Goal: Task Accomplishment & Management: Manage account settings

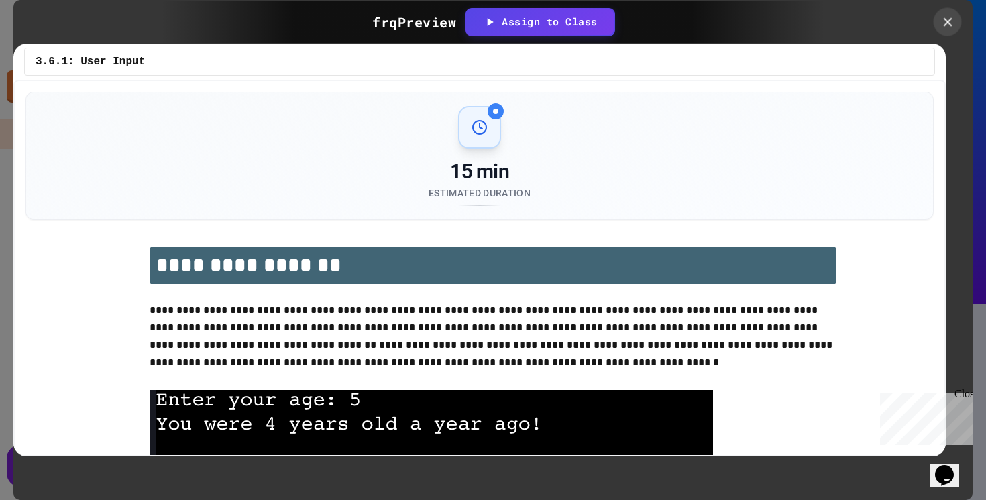
click at [949, 22] on icon at bounding box center [947, 22] width 15 height 15
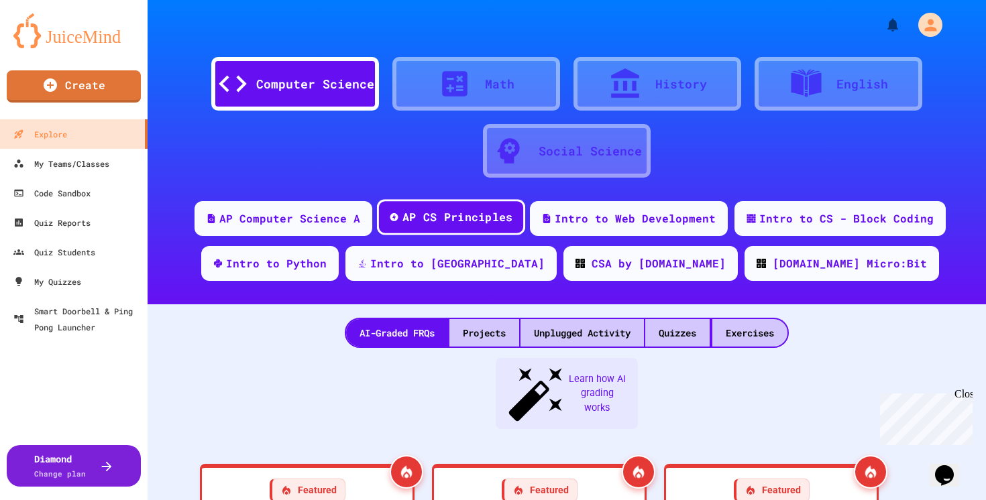
click at [477, 217] on div "AP CS Principles" at bounding box center [457, 217] width 111 height 17
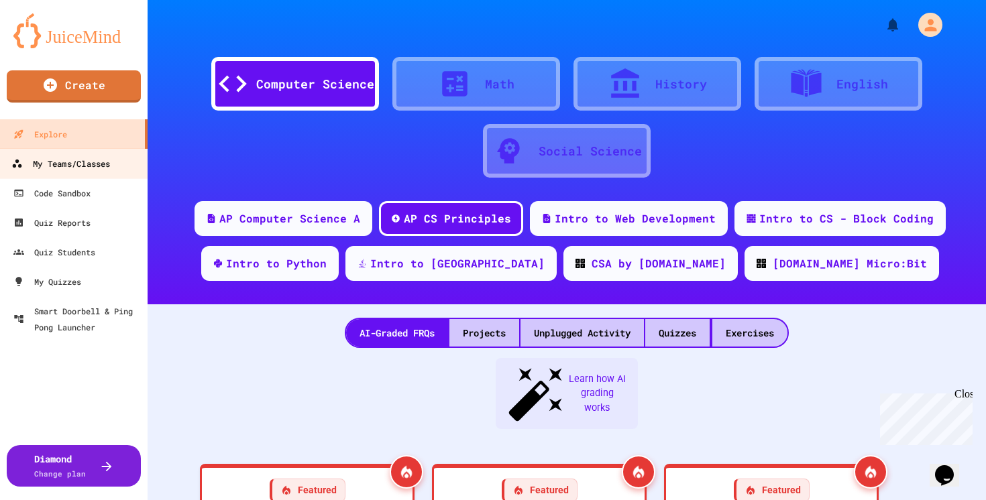
click at [93, 162] on div "My Teams/Classes" at bounding box center [60, 164] width 99 height 17
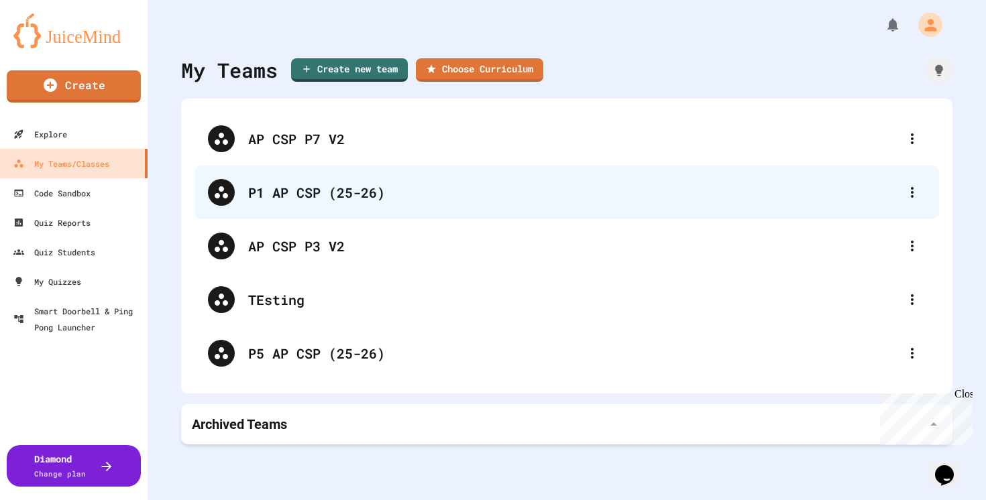
click at [314, 201] on div "P1 AP CSP (25-26)" at bounding box center [573, 192] width 651 height 20
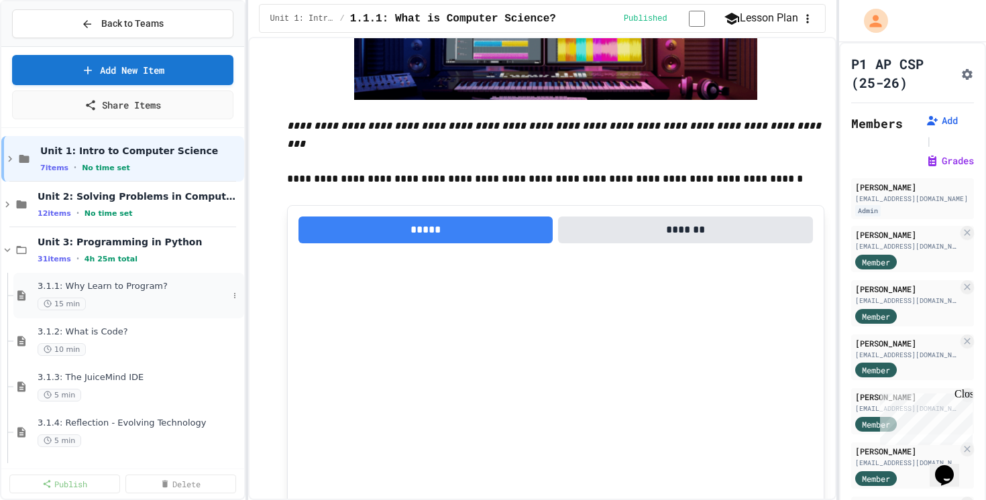
scroll to position [2307, 0]
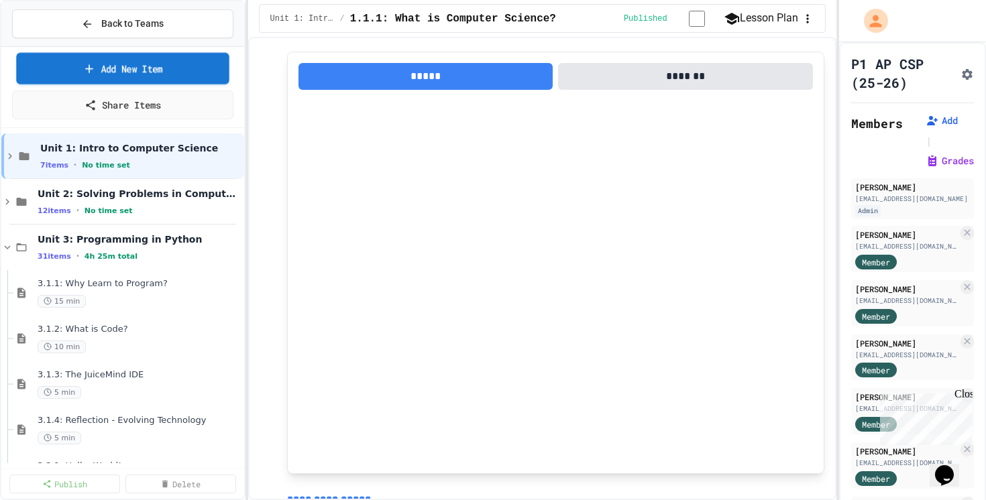
click at [125, 67] on link "Add New Item" at bounding box center [122, 69] width 213 height 32
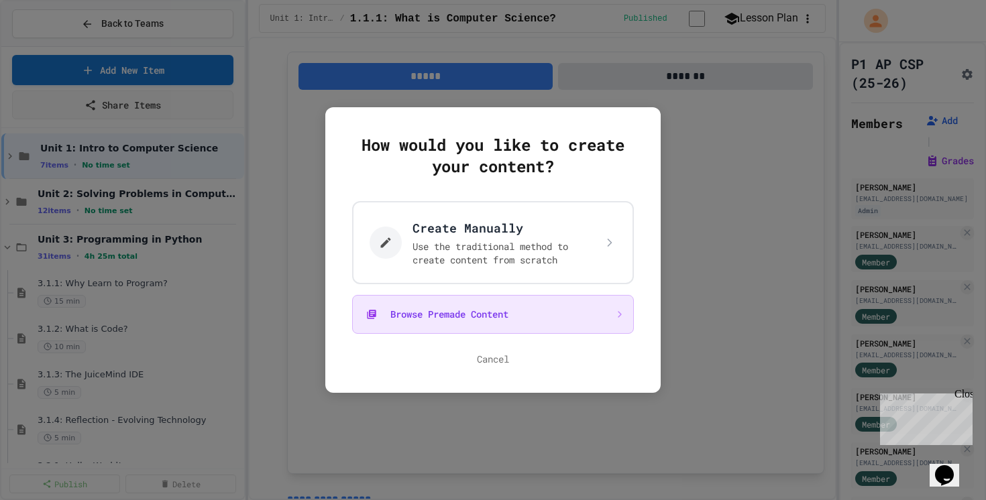
click at [461, 309] on button "Browse Premade Content" at bounding box center [493, 314] width 282 height 39
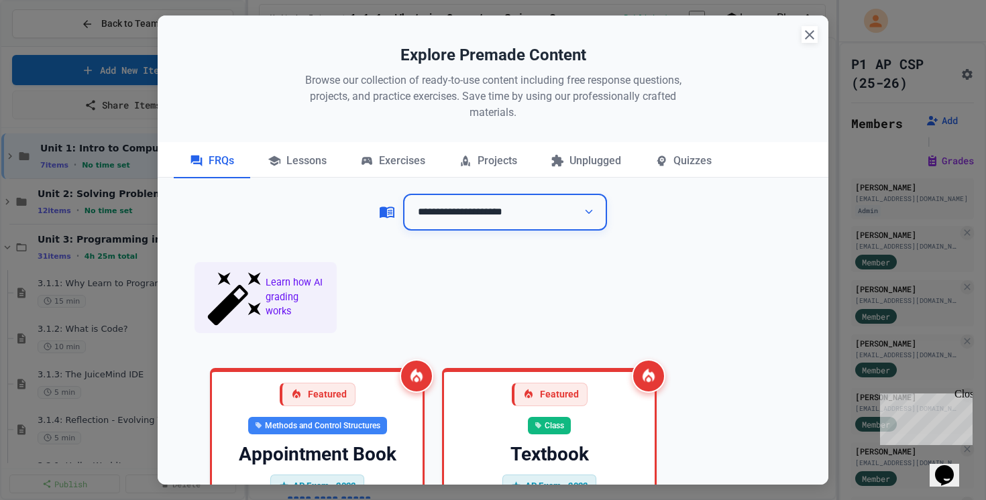
click at [441, 211] on select "**********" at bounding box center [505, 212] width 204 height 37
select select "*******"
click at [403, 194] on select "**********" at bounding box center [505, 212] width 204 height 37
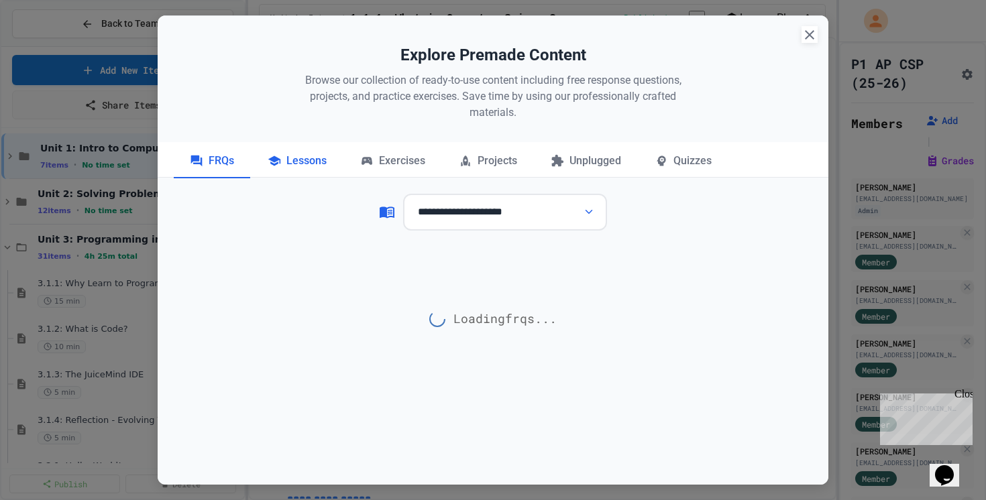
click at [316, 162] on div "Lessons" at bounding box center [297, 162] width 91 height 34
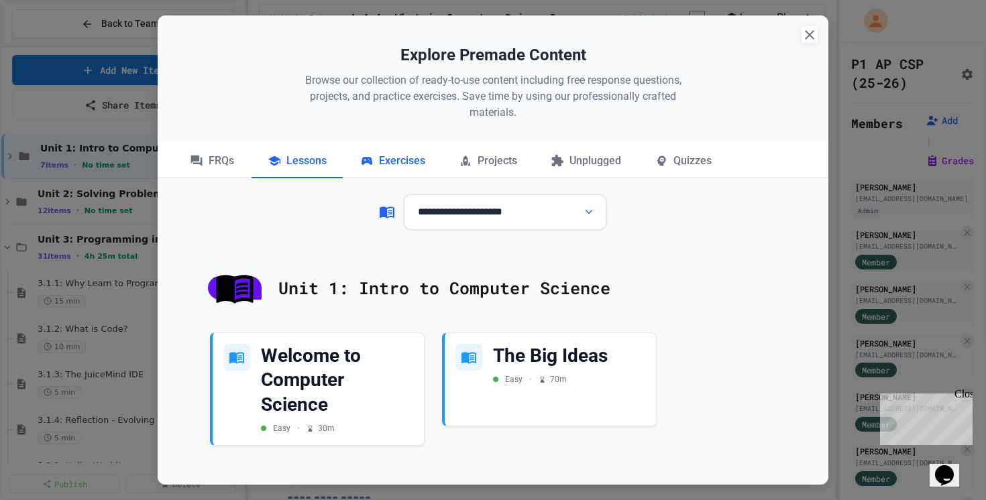
click at [395, 158] on div "Exercises" at bounding box center [392, 162] width 97 height 34
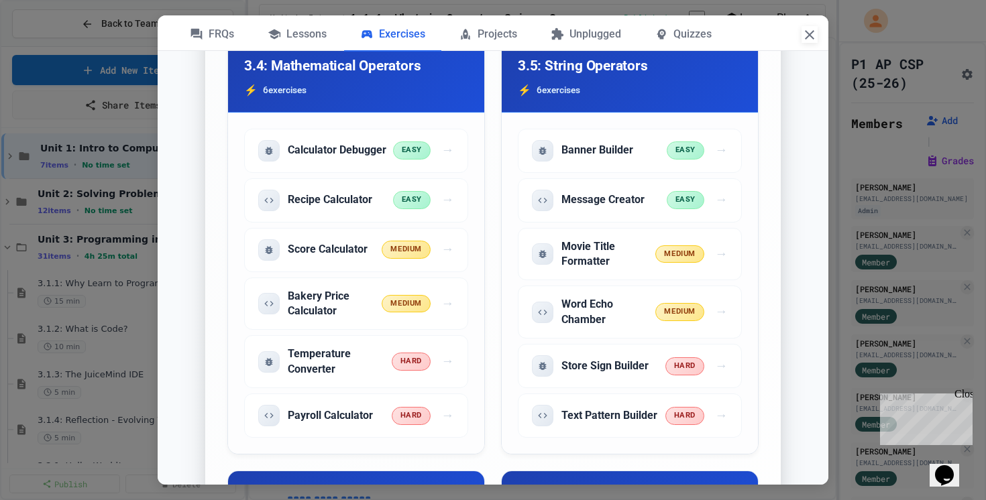
scroll to position [826, 0]
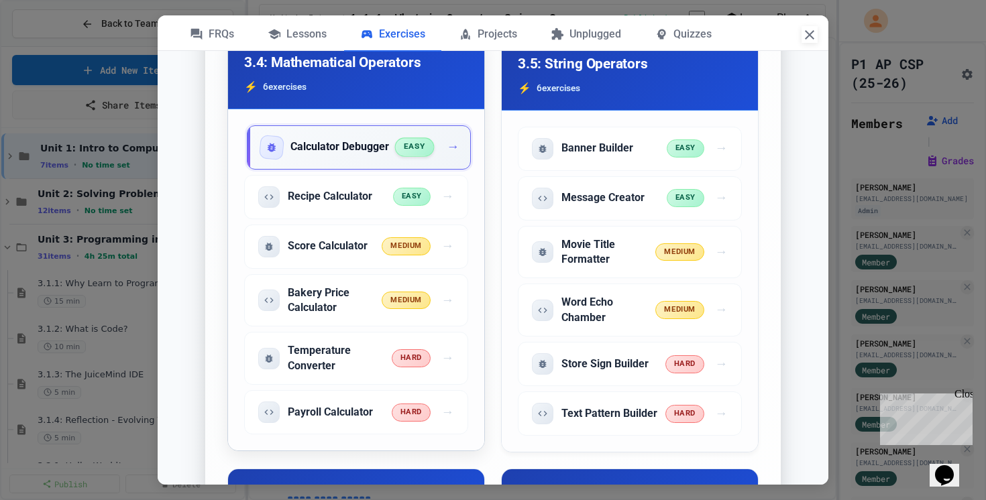
click at [408, 157] on span "easy" at bounding box center [414, 147] width 40 height 19
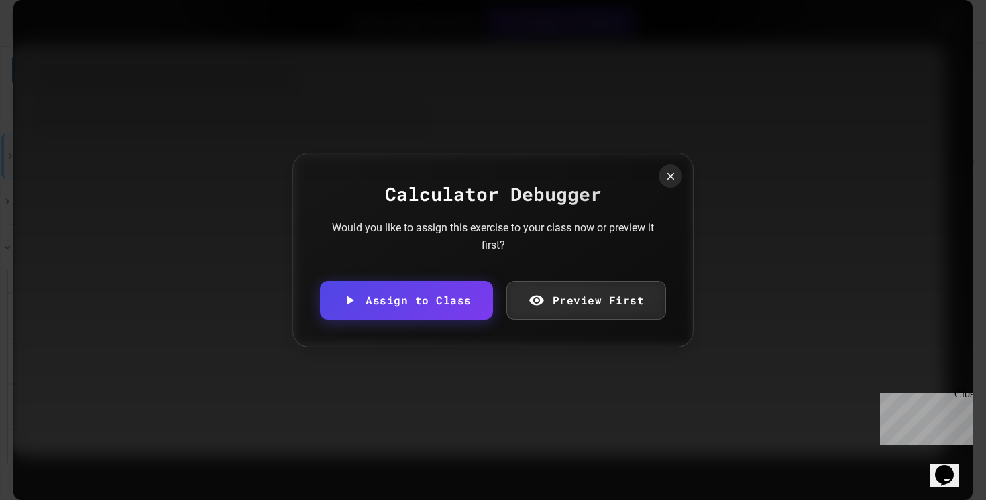
click at [563, 294] on link "Preview First" at bounding box center [586, 300] width 160 height 39
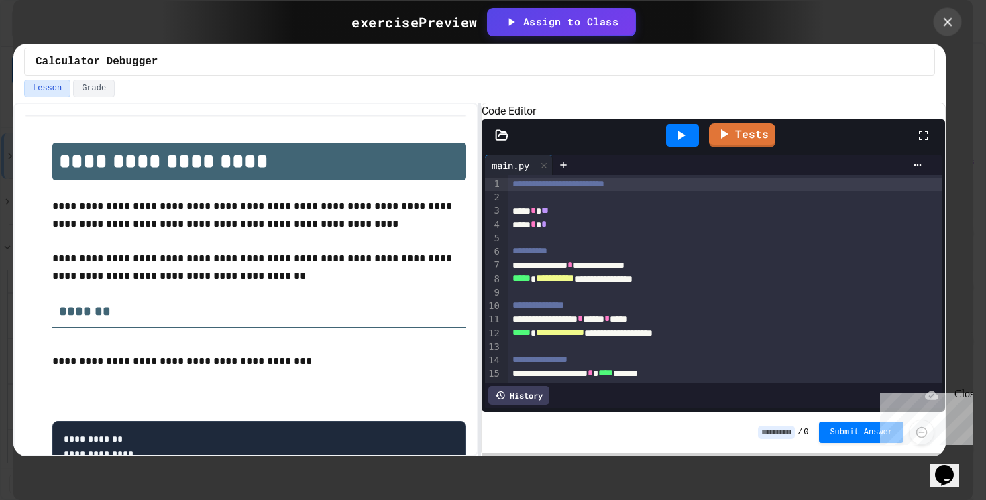
click at [949, 31] on div at bounding box center [948, 22] width 28 height 28
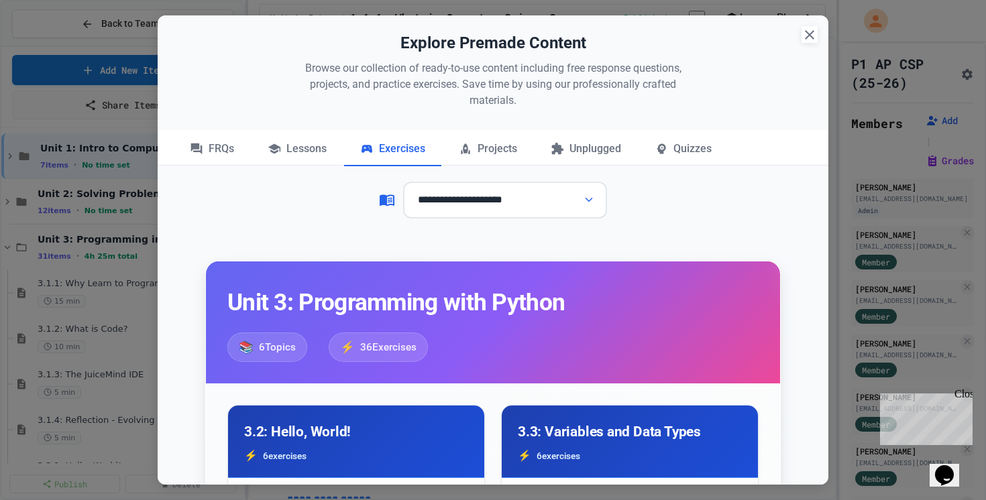
scroll to position [14, 0]
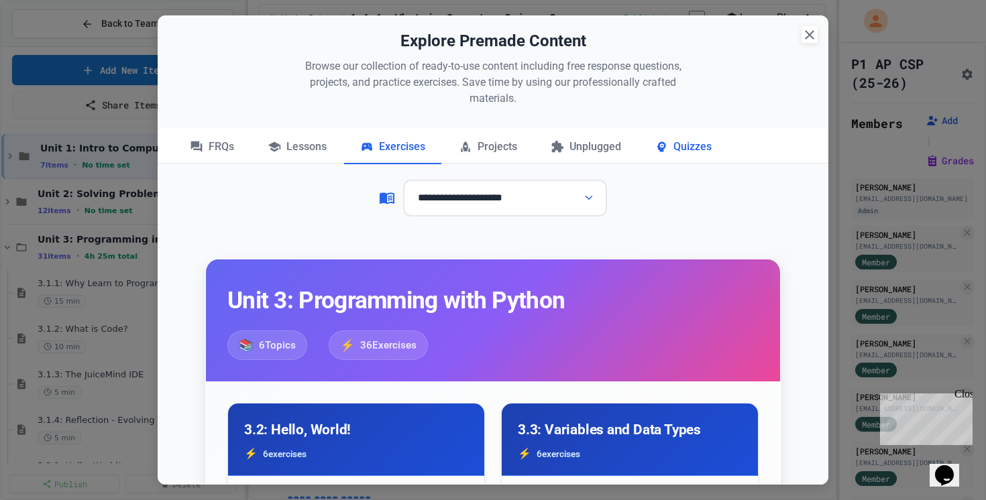
click at [682, 156] on div "Quizzes" at bounding box center [683, 148] width 89 height 34
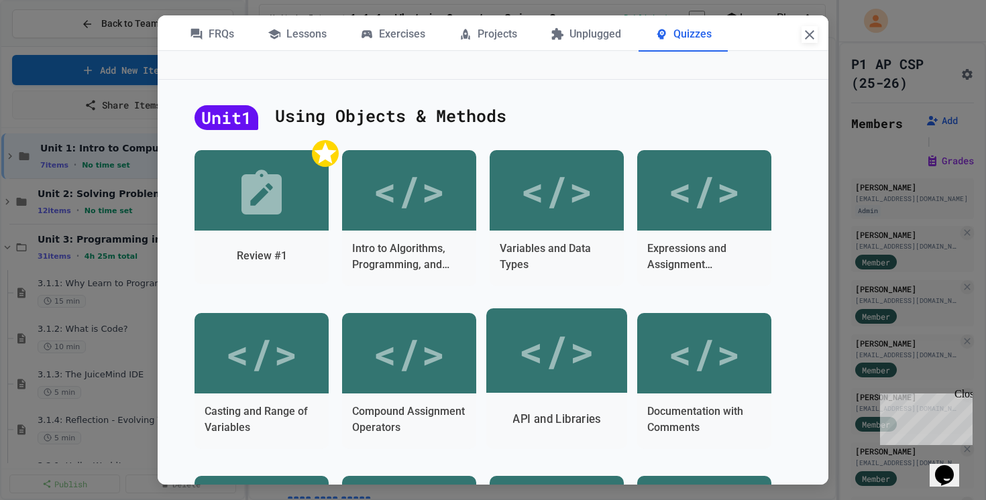
scroll to position [0, 0]
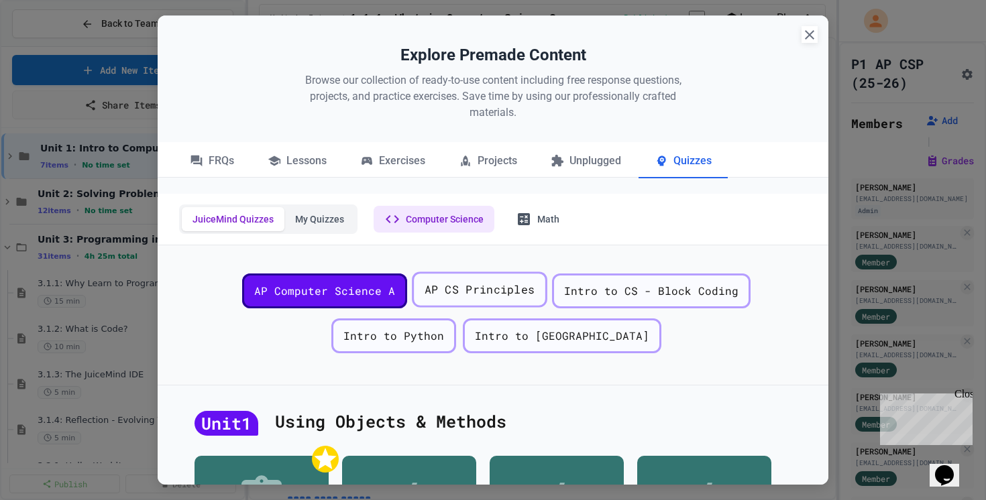
click at [445, 295] on span "AP CS Principles" at bounding box center [480, 290] width 111 height 17
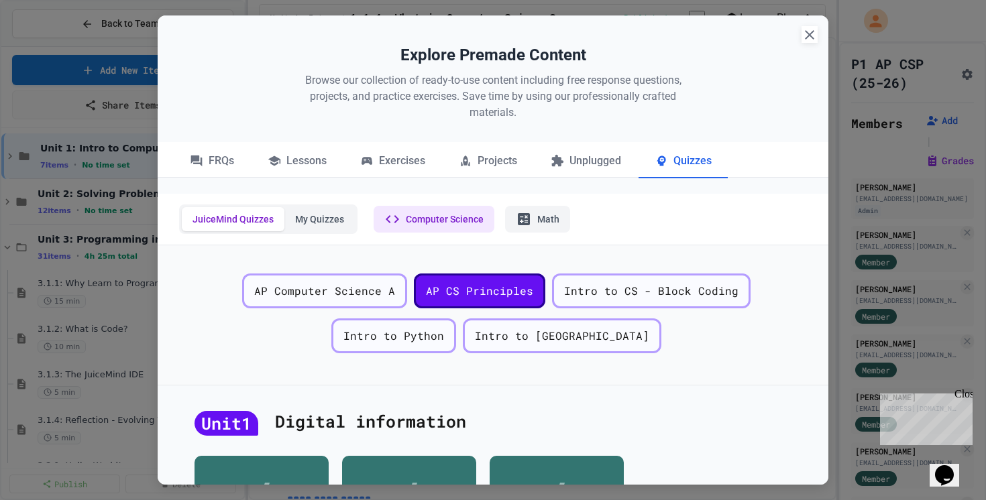
click at [548, 207] on button "Math" at bounding box center [537, 219] width 65 height 27
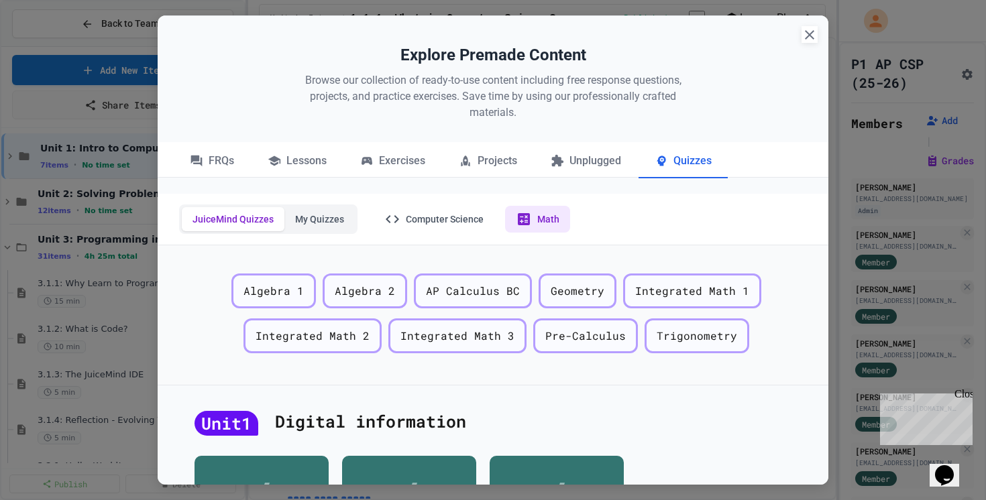
click at [231, 217] on button "JuiceMind Quizzes" at bounding box center [233, 219] width 103 height 24
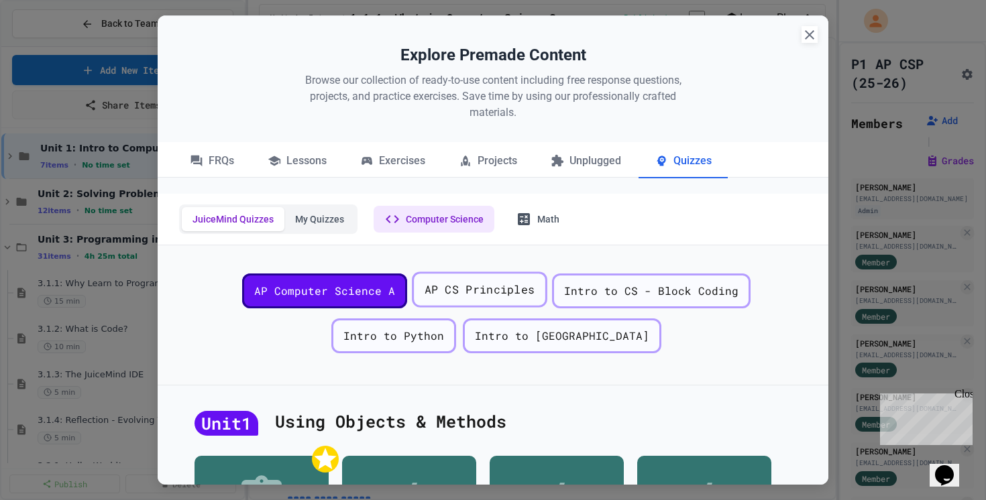
click at [427, 286] on span "AP CS Principles" at bounding box center [480, 290] width 111 height 17
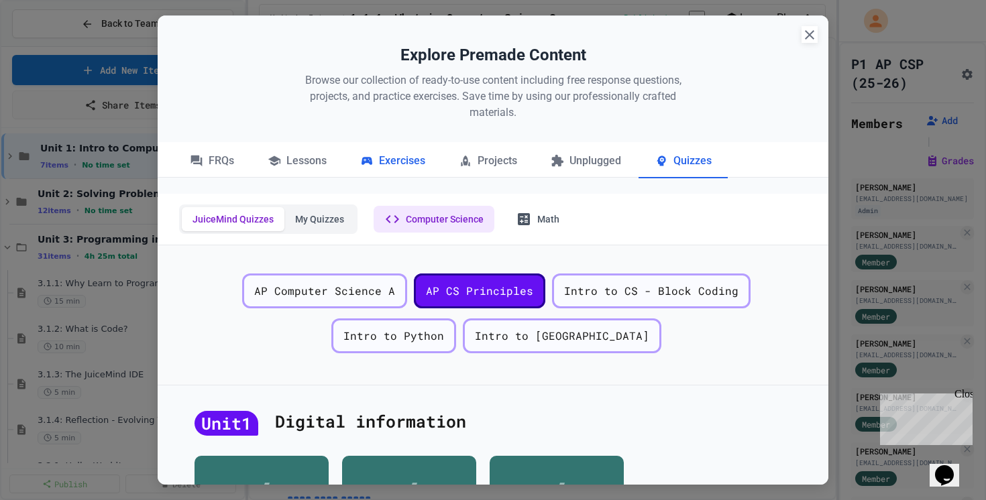
click at [394, 164] on div "Exercises" at bounding box center [392, 162] width 97 height 34
select select "*******"
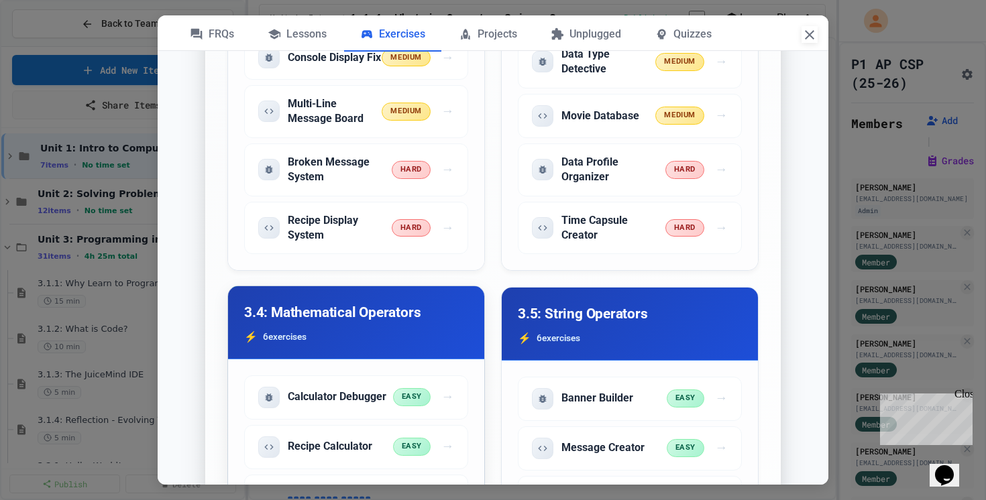
scroll to position [313, 0]
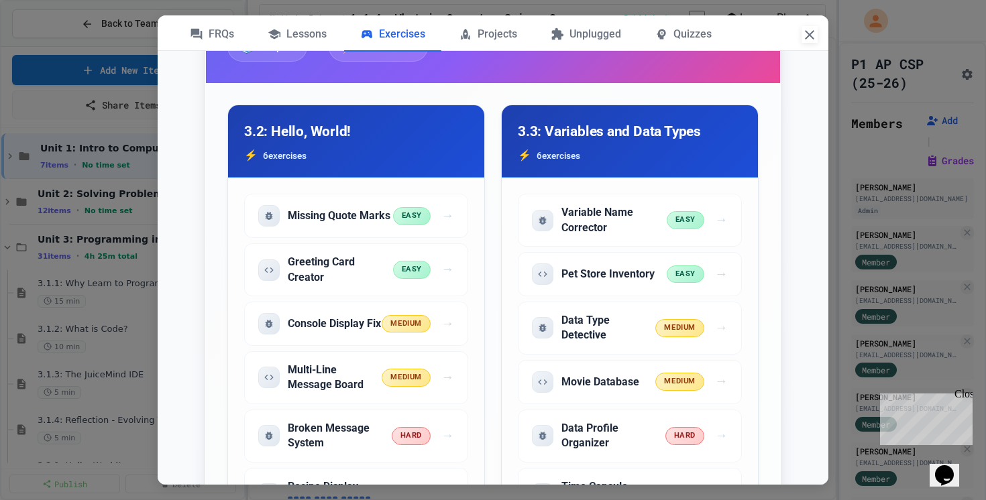
click at [803, 36] on icon "button" at bounding box center [810, 35] width 16 height 16
